Goal: Navigation & Orientation: Find specific page/section

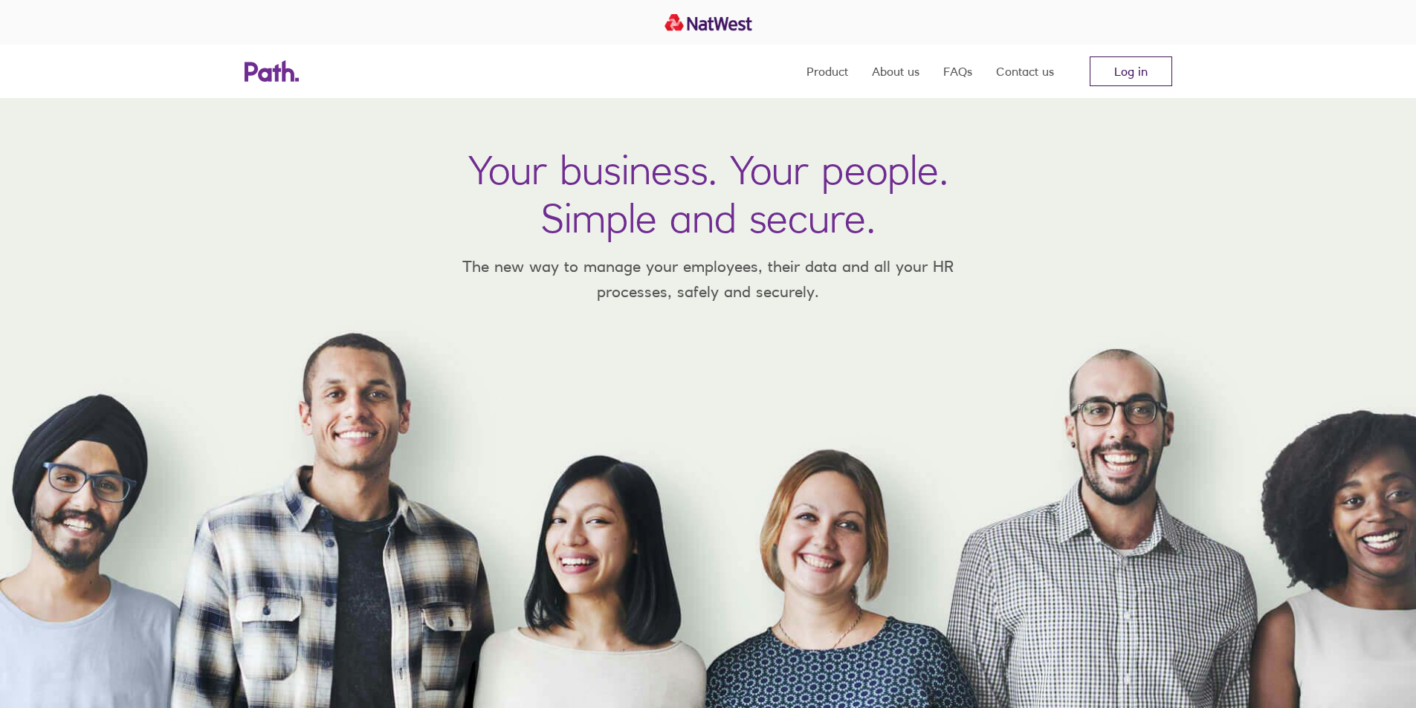
click at [1108, 63] on link "Log in" at bounding box center [1130, 71] width 82 height 30
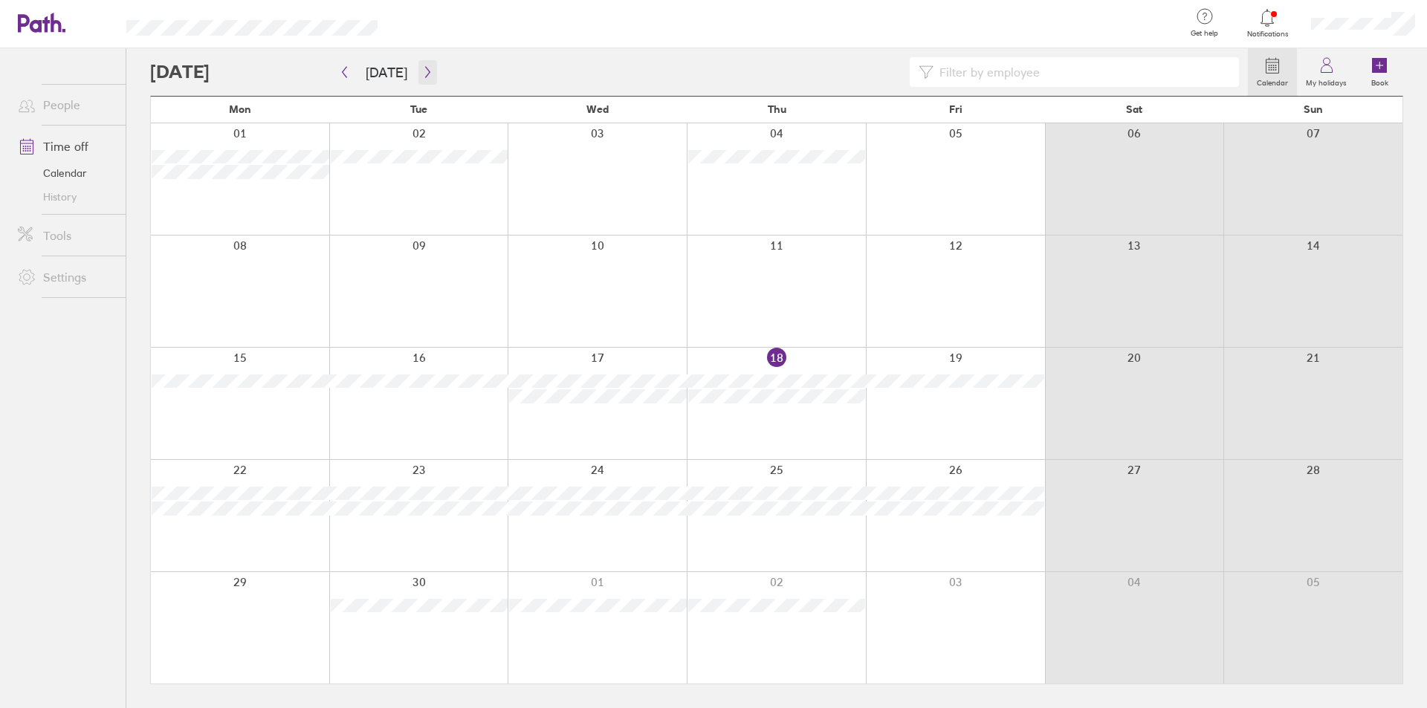
click at [423, 76] on icon "button" at bounding box center [427, 72] width 11 height 12
click at [1296, 17] on div "Notifications" at bounding box center [1267, 24] width 63 height 48
click at [1279, 22] on div at bounding box center [1267, 17] width 48 height 21
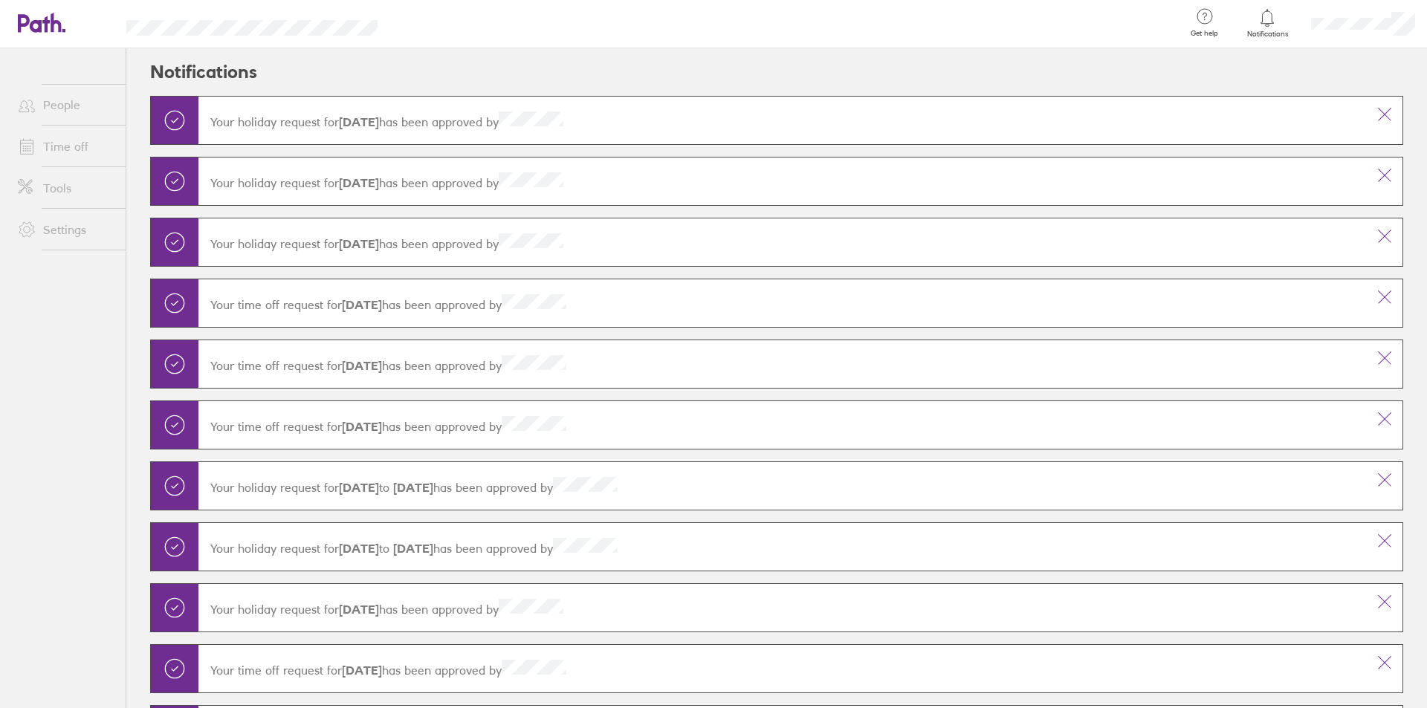
click at [1259, 24] on icon at bounding box center [1267, 18] width 18 height 18
click at [80, 110] on link "People" at bounding box center [66, 105] width 120 height 30
